Goal: Task Accomplishment & Management: Manage account settings

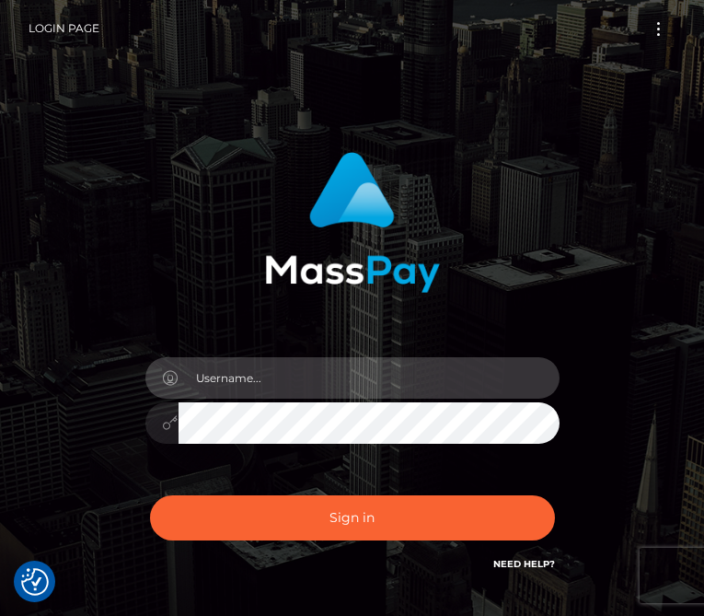
click at [332, 384] on input "text" at bounding box center [369, 377] width 381 height 41
click at [305, 382] on input "text" at bounding box center [369, 377] width 381 height 41
click at [326, 381] on input "text" at bounding box center [369, 377] width 381 height 41
type input "kaplunovatanyaa@icloud.com"
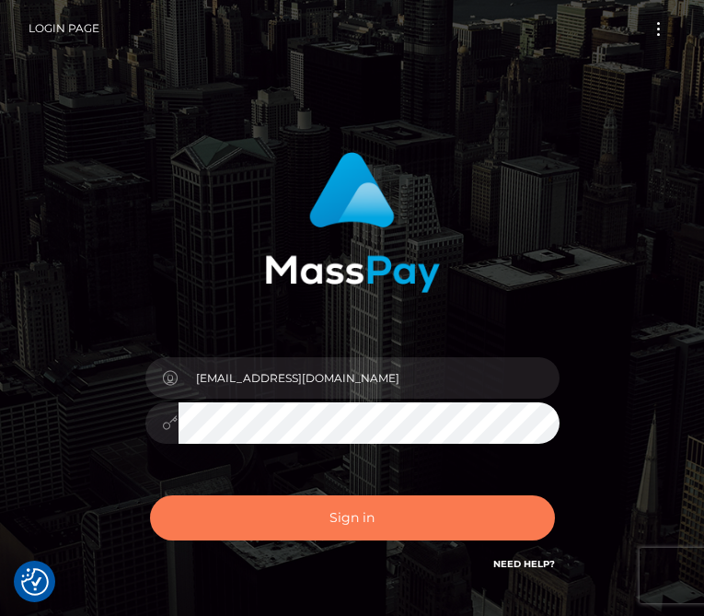
click at [366, 514] on button "Sign in" at bounding box center [352, 517] width 405 height 45
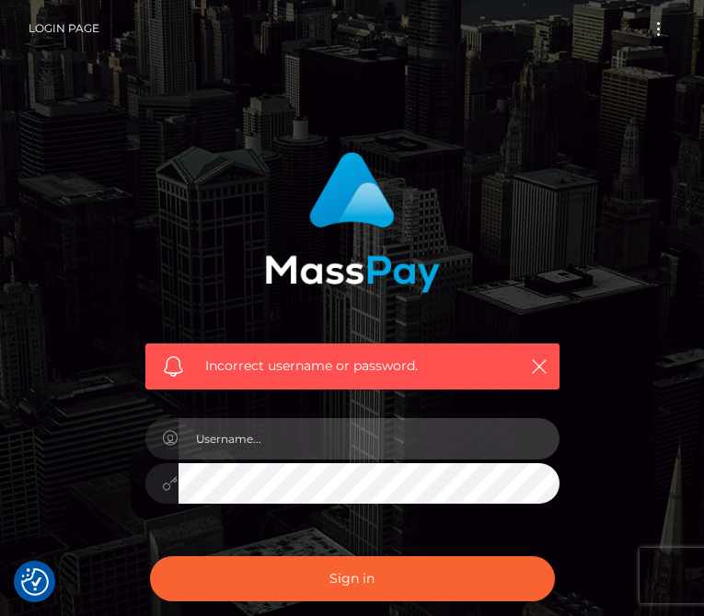
click at [356, 443] on input "text" at bounding box center [369, 438] width 381 height 41
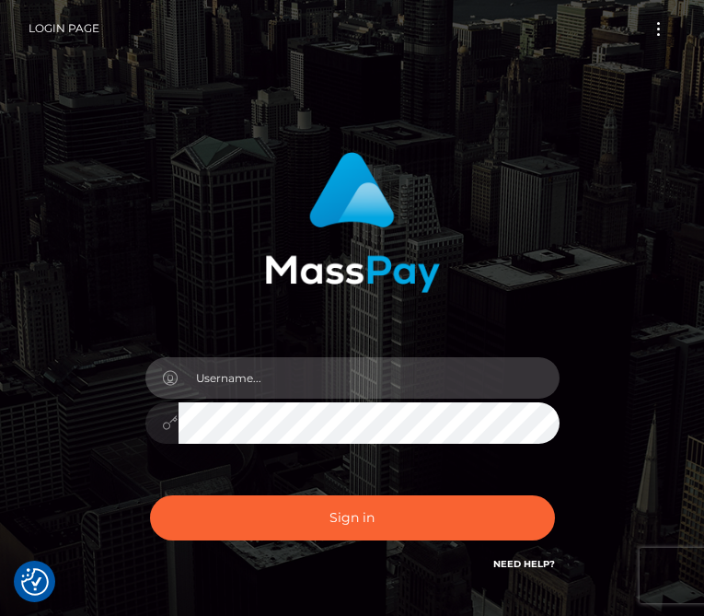
click at [324, 381] on input "text" at bounding box center [369, 377] width 381 height 41
type input "[EMAIL_ADDRESS][DOMAIN_NAME]"
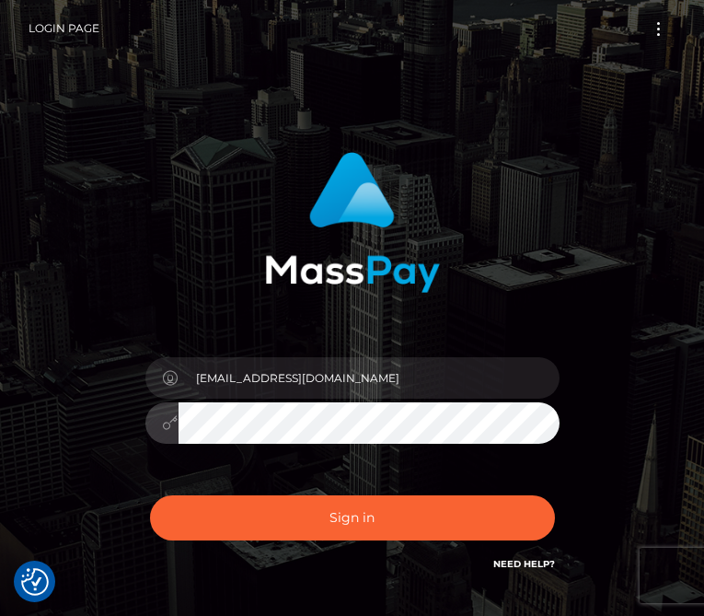
click at [640, 386] on div "[EMAIL_ADDRESS][DOMAIN_NAME]" at bounding box center [352, 372] width 704 height 745
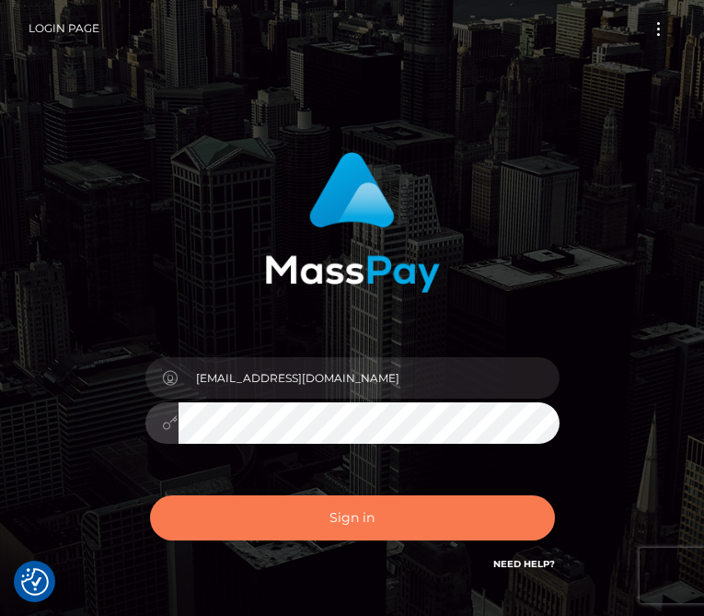
click at [207, 518] on button "Sign in" at bounding box center [352, 517] width 405 height 45
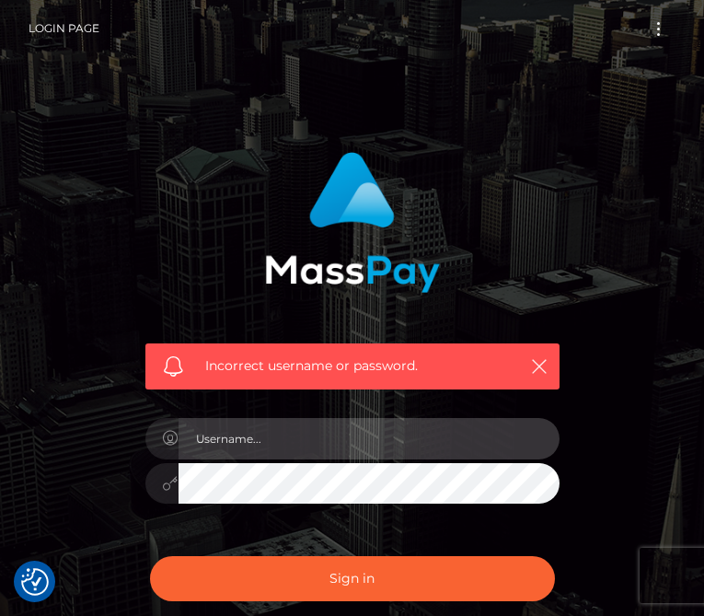
click at [288, 439] on input "text" at bounding box center [369, 438] width 381 height 41
click at [237, 437] on input "text" at bounding box center [369, 438] width 381 height 41
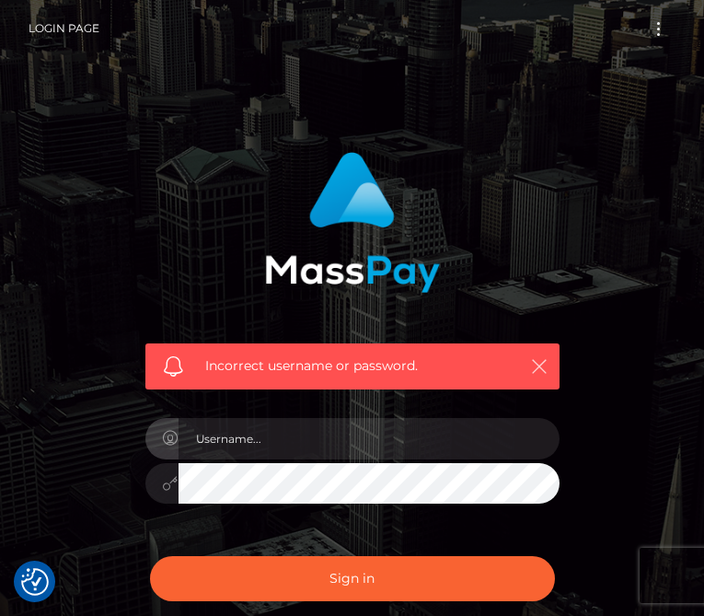
click at [545, 367] on icon "button" at bounding box center [539, 366] width 18 height 18
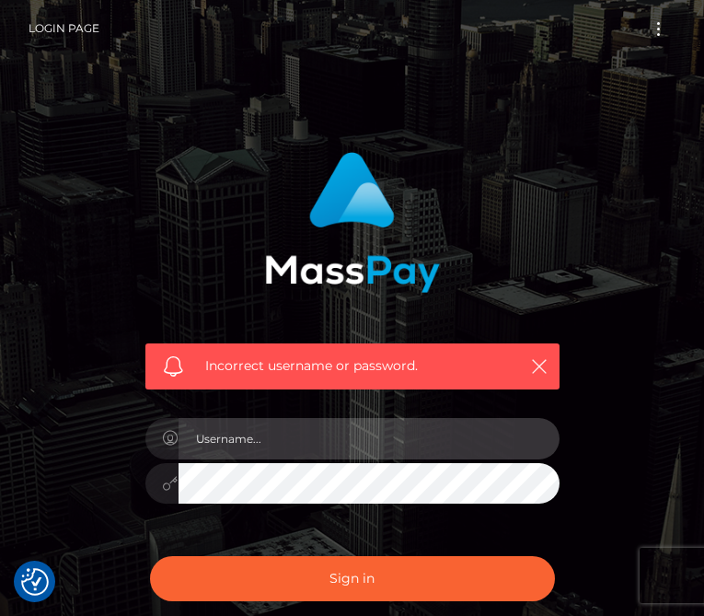
click at [315, 443] on input "text" at bounding box center [369, 438] width 381 height 41
click at [340, 434] on input "kaplunovatanyaa" at bounding box center [369, 438] width 381 height 41
type input "kaplunovatanyaa@icloud.com"
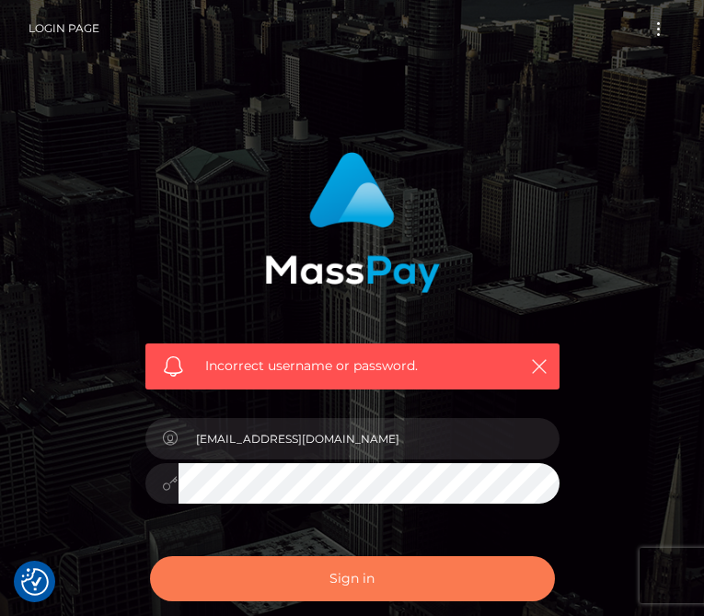
click at [206, 570] on button "Sign in" at bounding box center [352, 578] width 405 height 45
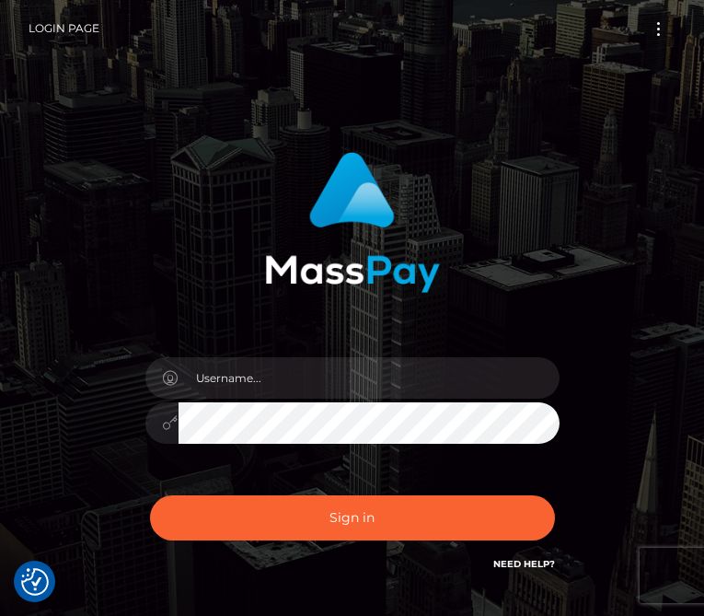
click at [655, 29] on button "Toggle navigation" at bounding box center [659, 29] width 34 height 25
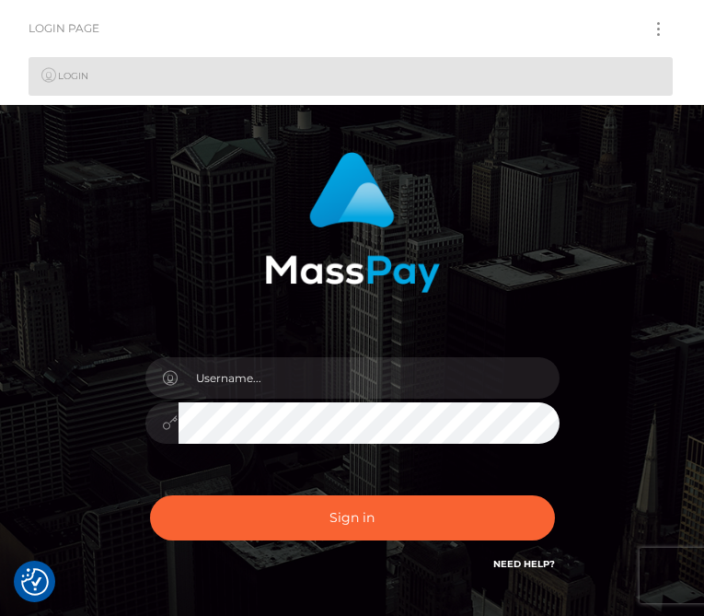
click at [662, 28] on button "Toggle navigation" at bounding box center [659, 29] width 34 height 25
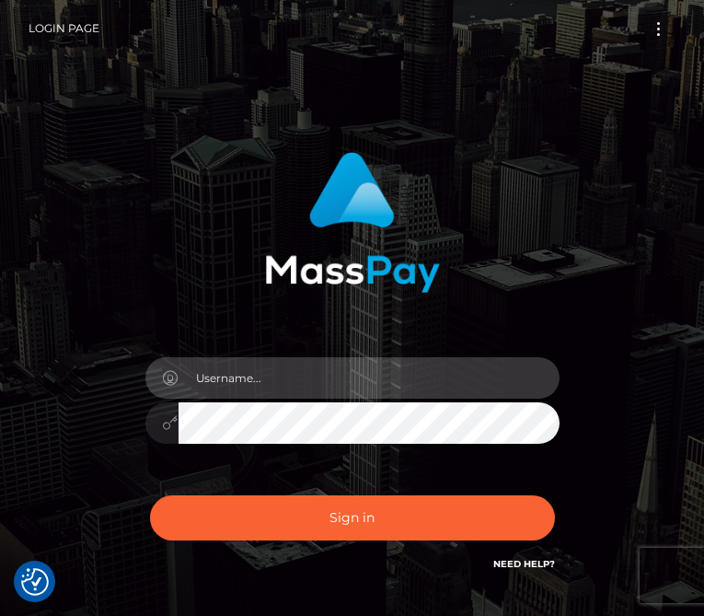
click at [302, 378] on input "text" at bounding box center [369, 377] width 381 height 41
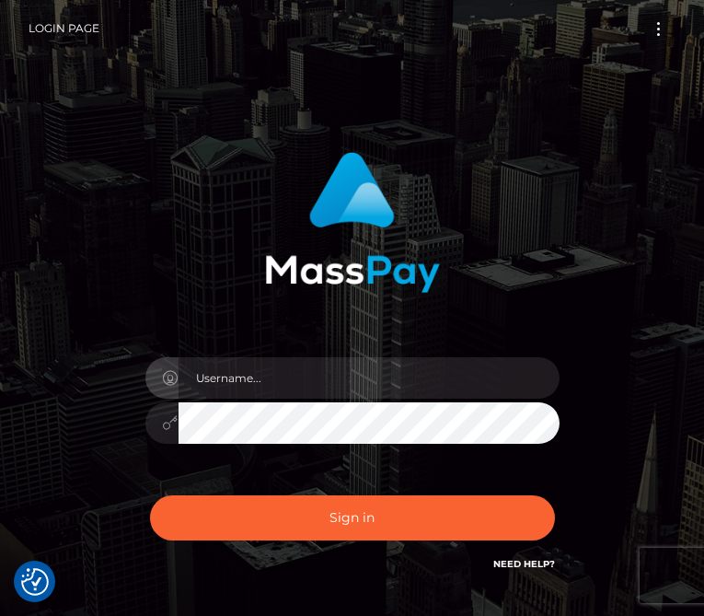
click at [555, 217] on div at bounding box center [353, 215] width 442 height 155
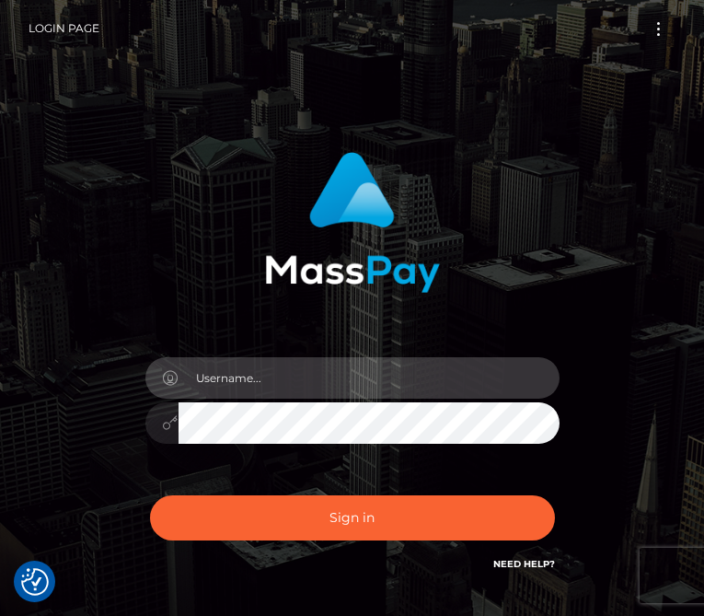
click at [320, 379] on input "text" at bounding box center [369, 377] width 381 height 41
type input "kaplunovatanyaa@icloud.com"
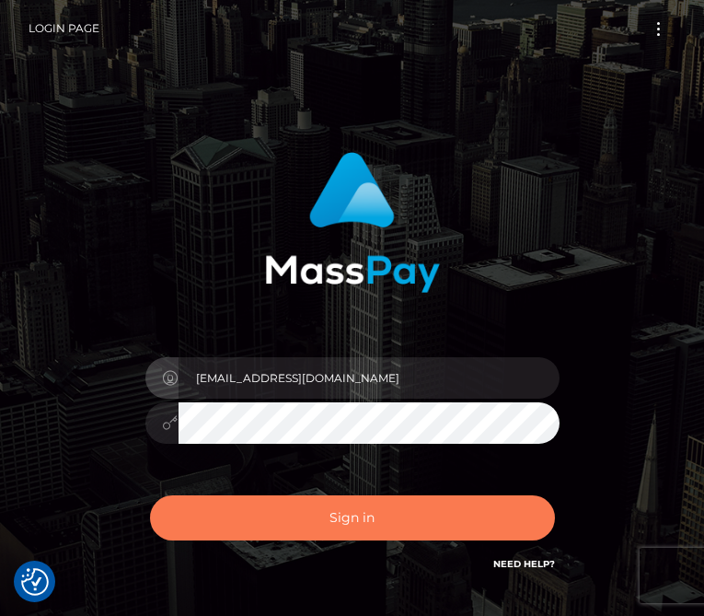
click at [334, 509] on button "Sign in" at bounding box center [352, 517] width 405 height 45
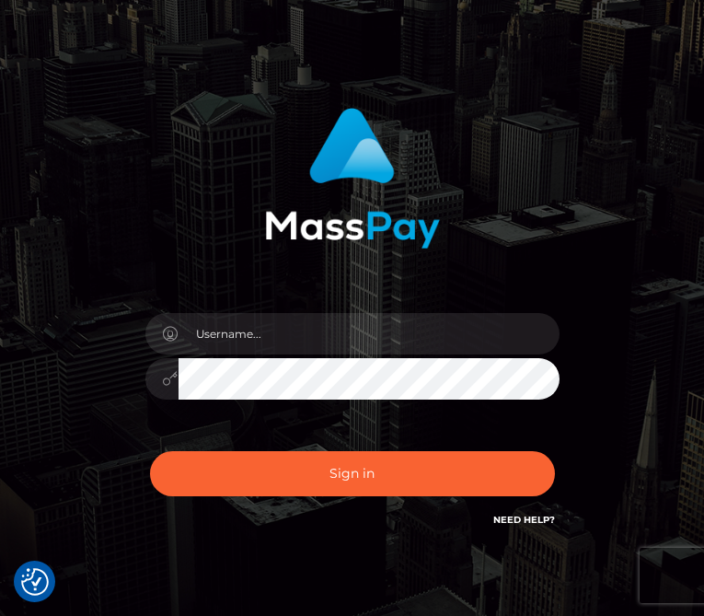
scroll to position [129, 0]
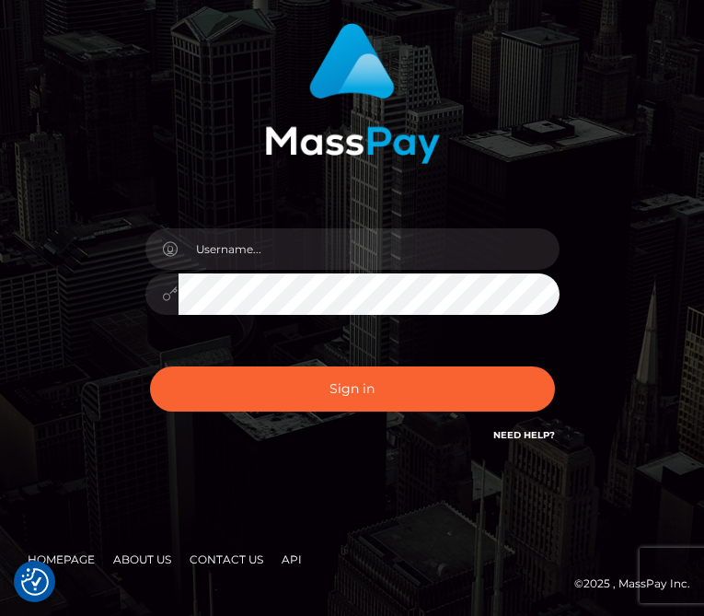
click at [520, 435] on link "Need Help?" at bounding box center [525, 435] width 62 height 12
